Goal: Task Accomplishment & Management: Use online tool/utility

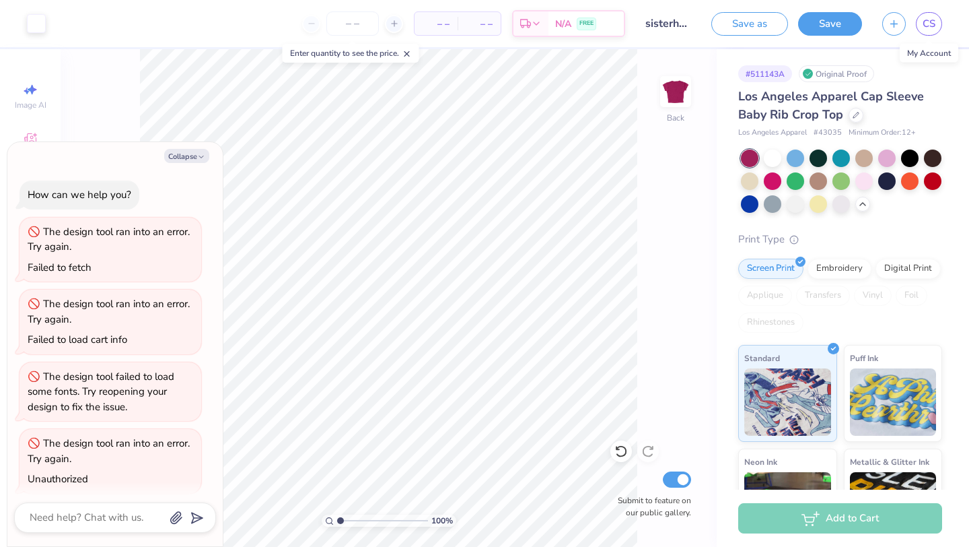
scroll to position [442, 0]
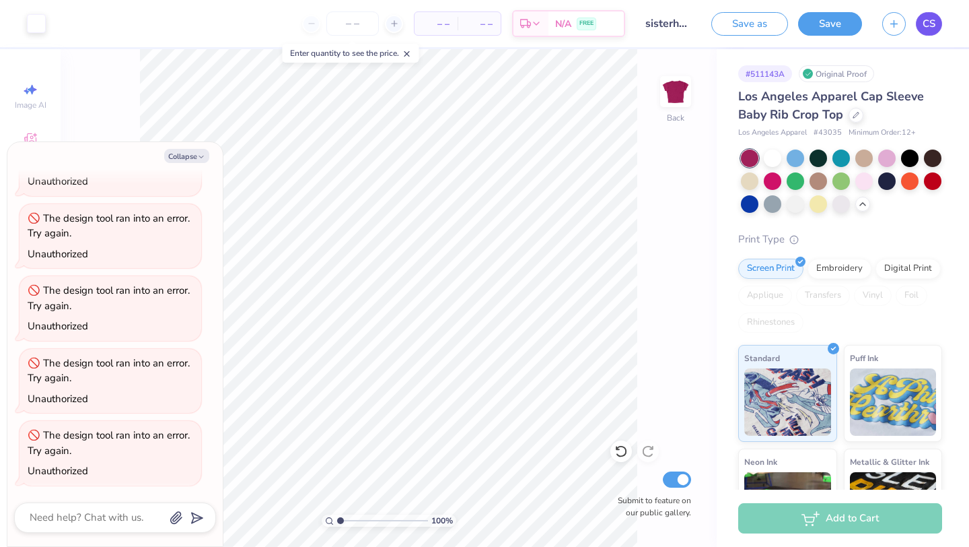
click at [932, 24] on span "CS" at bounding box center [929, 23] width 13 height 15
click at [925, 23] on span "CS" at bounding box center [929, 23] width 13 height 15
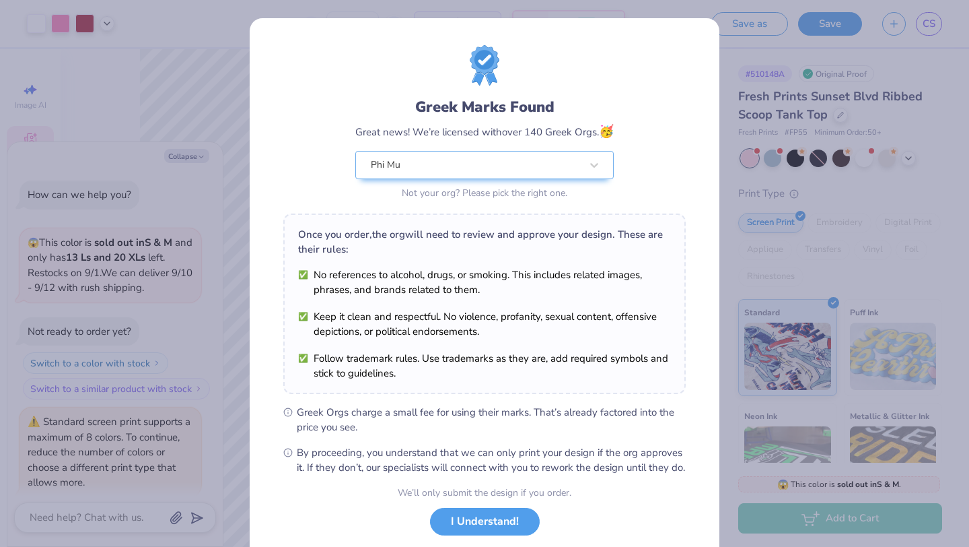
scroll to position [1257, 0]
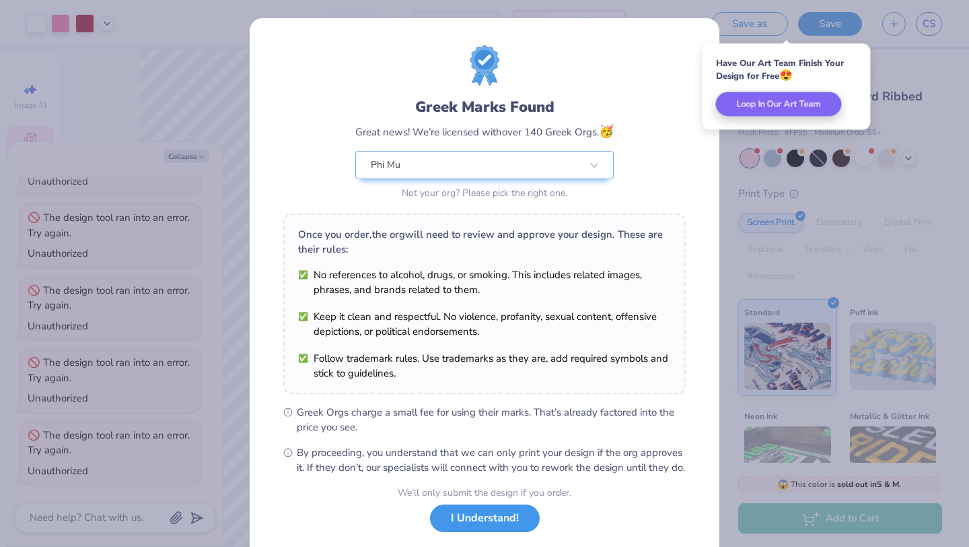
click at [492, 532] on button "I Understand!" at bounding box center [485, 518] width 110 height 28
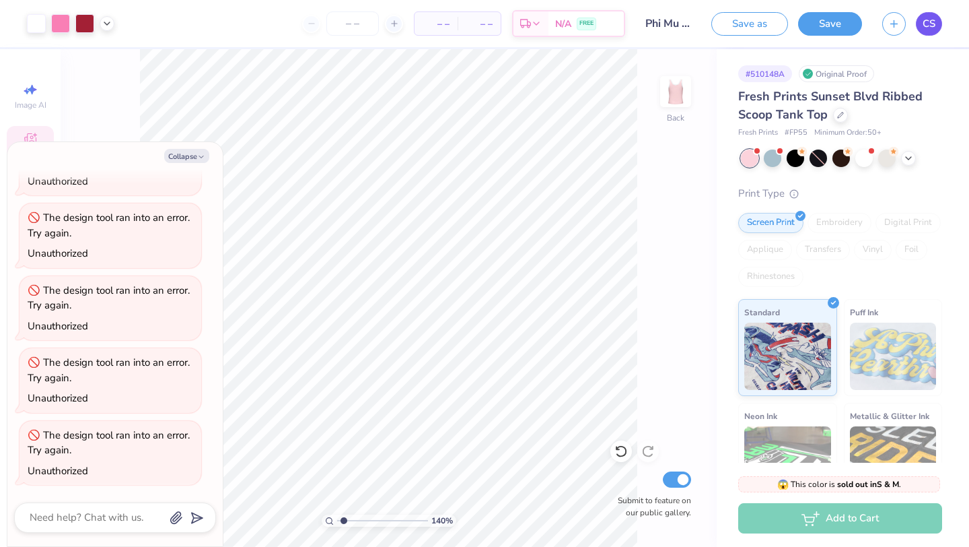
click at [932, 22] on span "CS" at bounding box center [929, 23] width 13 height 15
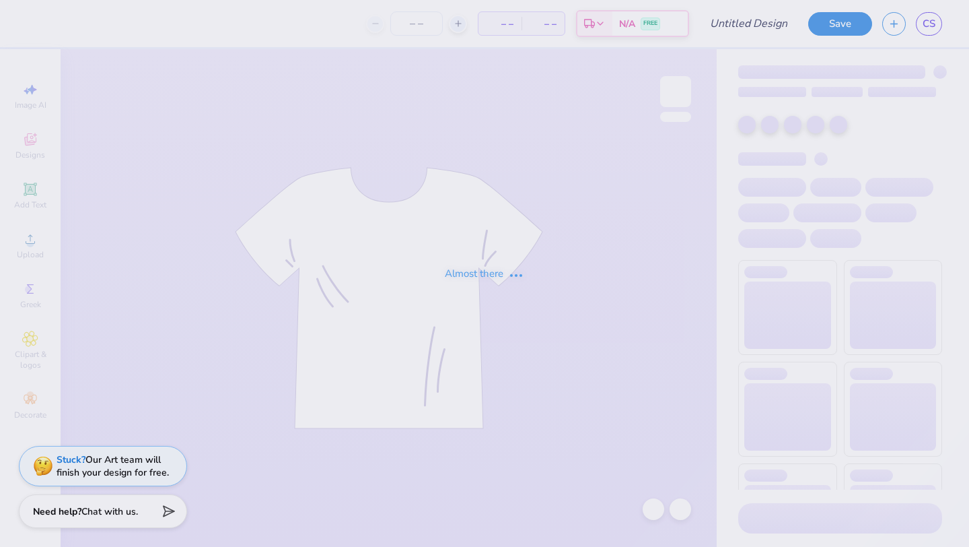
type input "Sisterhood"
type input "Phi Mu FDOC"
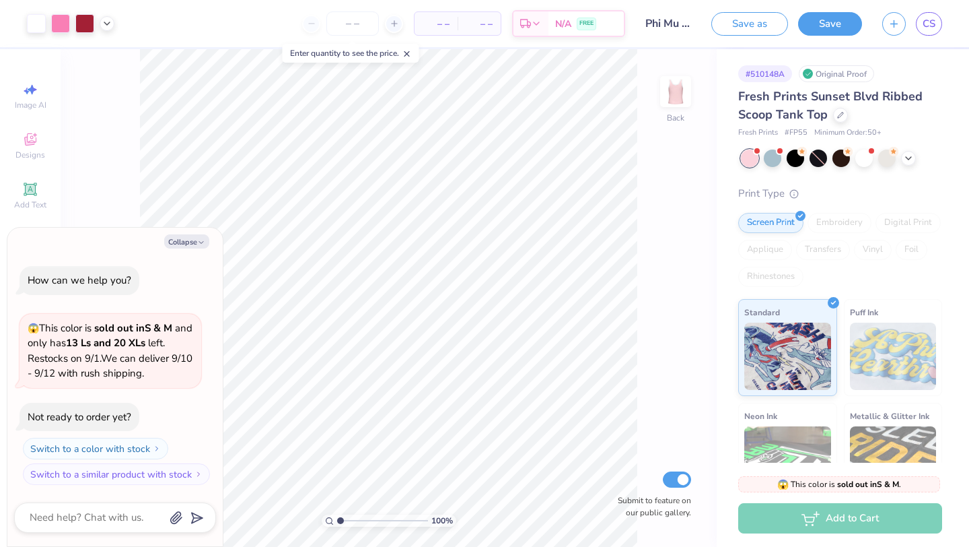
type textarea "x"
